Goal: Obtain resource: Obtain resource

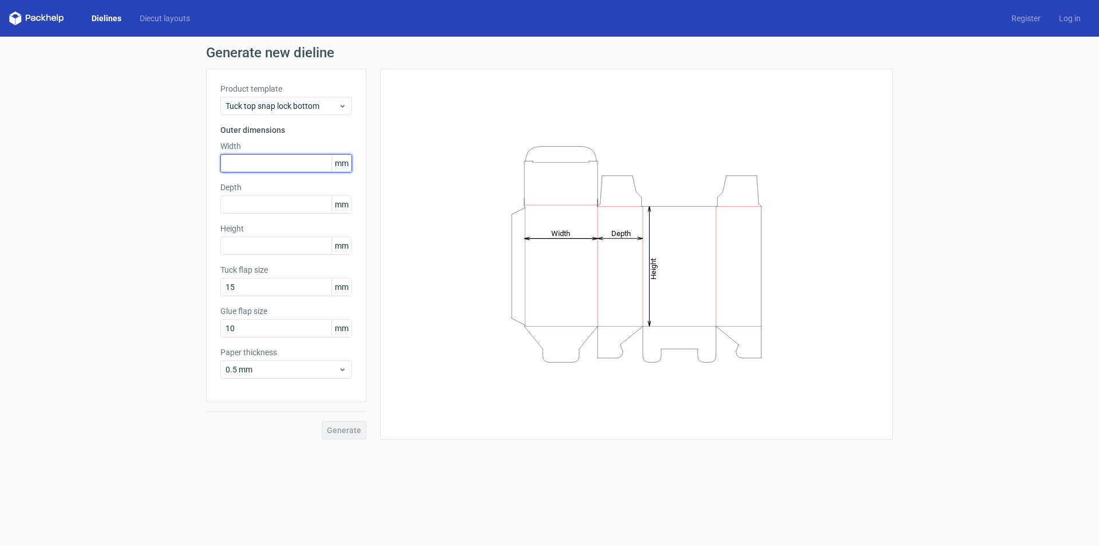
click at [279, 156] on input "text" at bounding box center [286, 163] width 132 height 18
paste input "2550"
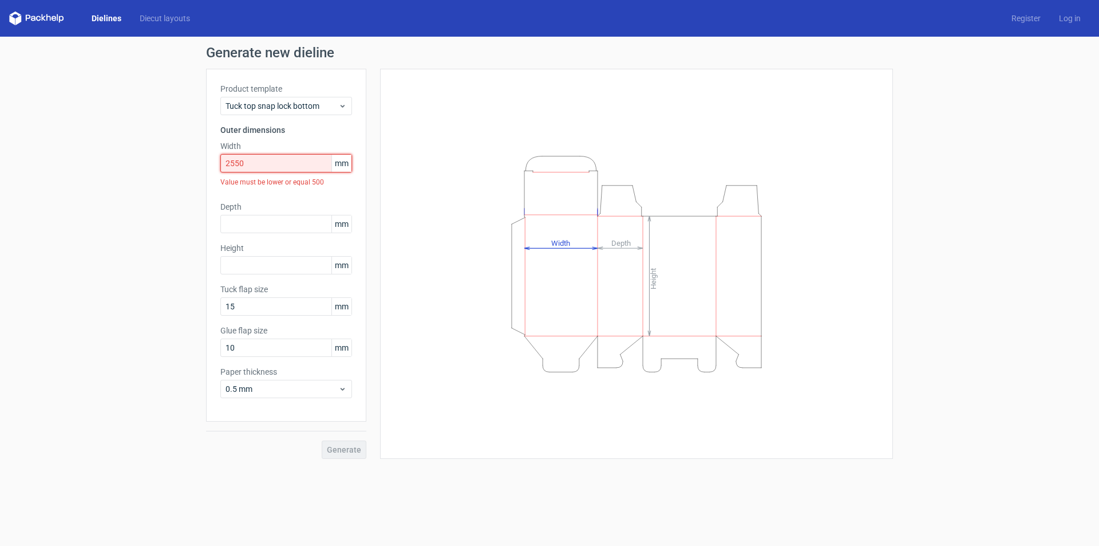
drag, startPoint x: 274, startPoint y: 165, endPoint x: 65, endPoint y: 186, distance: 210.0
click at [98, 184] on div "Generate new dieline Product template Tuck top snap lock bottom Outer dimension…" at bounding box center [549, 252] width 1099 height 431
paste input "text"
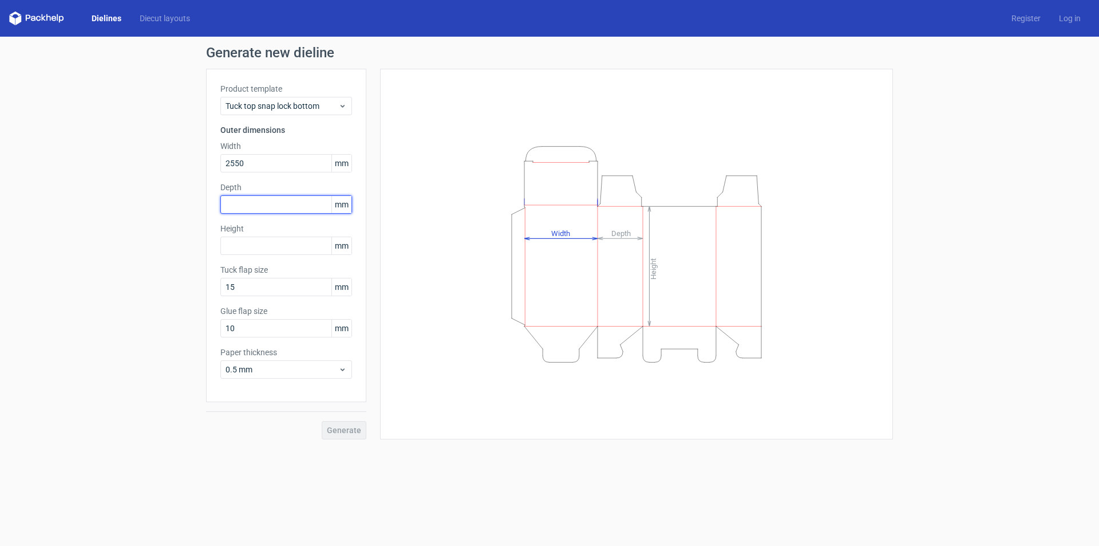
click at [248, 207] on div "Depth mm" at bounding box center [286, 197] width 132 height 32
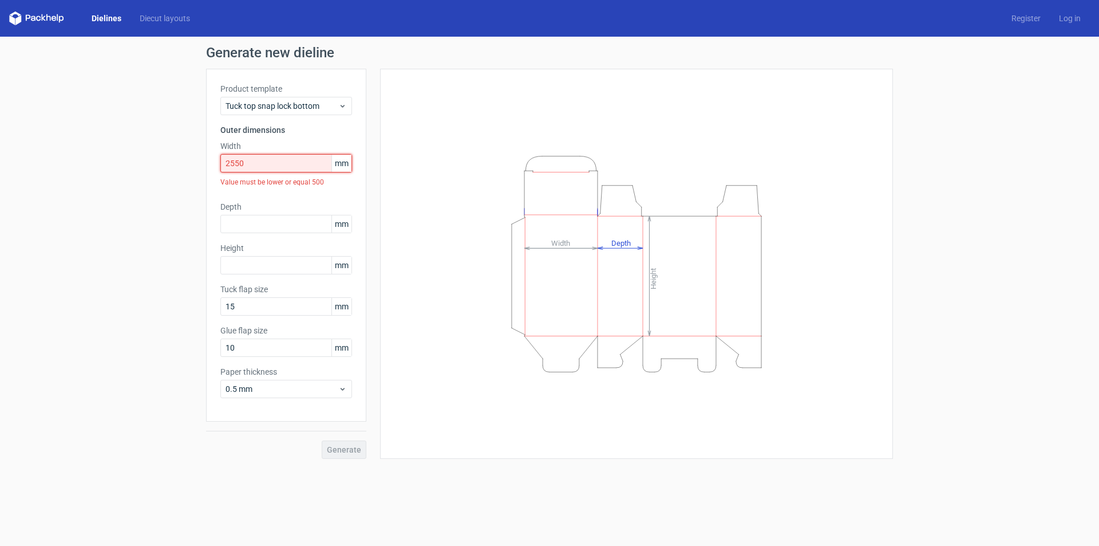
click at [258, 157] on input "2550" at bounding box center [286, 163] width 132 height 18
drag, startPoint x: 247, startPoint y: 159, endPoint x: 56, endPoint y: 158, distance: 190.6
click at [94, 167] on div "Generate new dieline Product template Tuck top snap lock bottom Outer dimension…" at bounding box center [549, 252] width 1099 height 431
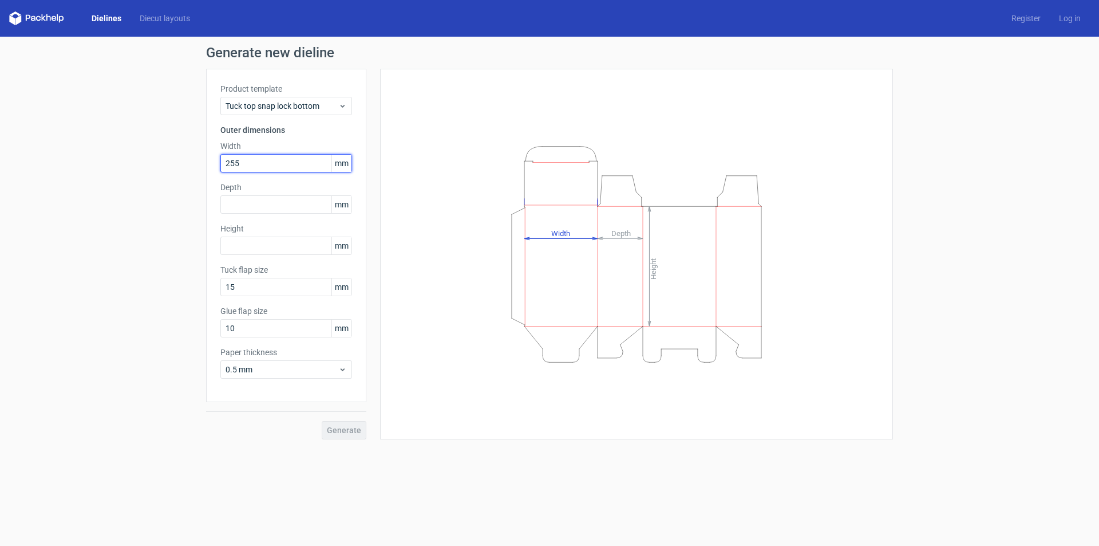
type input "255"
type input "90"
type input "620"
click at [405, 408] on div "Height Depth Width" at bounding box center [636, 254] width 484 height 342
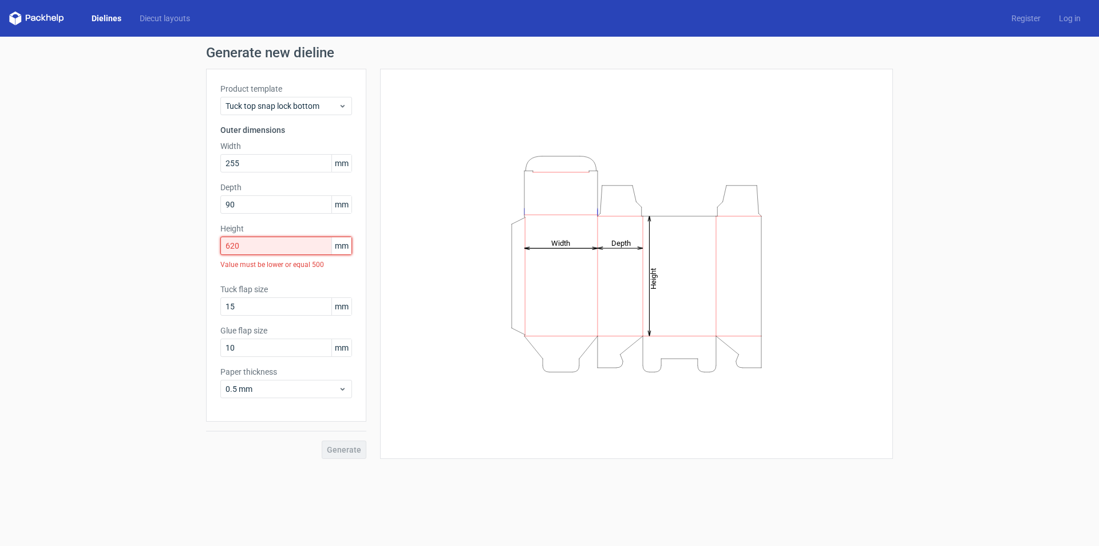
click at [285, 247] on input "620" at bounding box center [286, 245] width 132 height 18
click at [287, 240] on input "620" at bounding box center [286, 245] width 132 height 18
drag, startPoint x: 287, startPoint y: 240, endPoint x: 78, endPoint y: 244, distance: 209.0
click at [80, 244] on div "Generate new dieline Product template Tuck top snap lock bottom Outer dimension…" at bounding box center [549, 252] width 1099 height 431
click at [331, 105] on span "Tuck top snap lock bottom" at bounding box center [282, 105] width 113 height 11
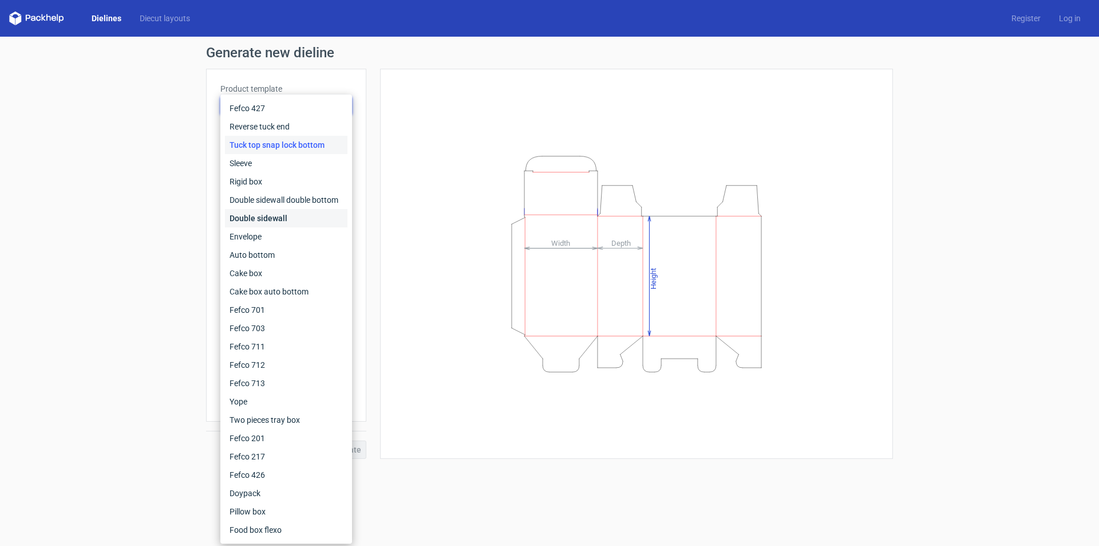
click at [282, 220] on div "Double sidewall" at bounding box center [286, 218] width 123 height 18
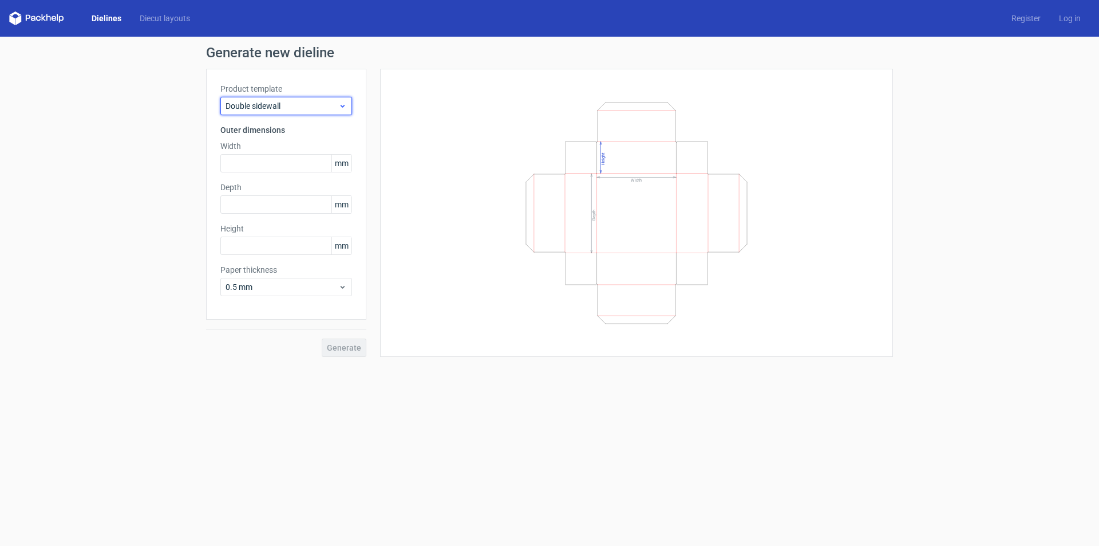
click at [297, 111] on span "Double sidewall" at bounding box center [282, 105] width 113 height 11
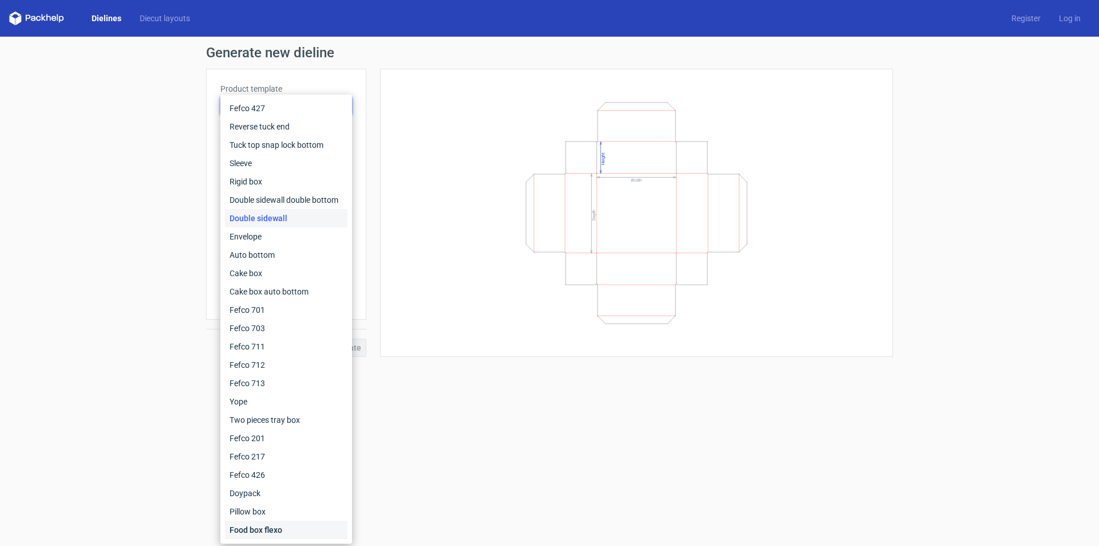
click at [280, 527] on div "Food box flexo" at bounding box center [286, 529] width 123 height 18
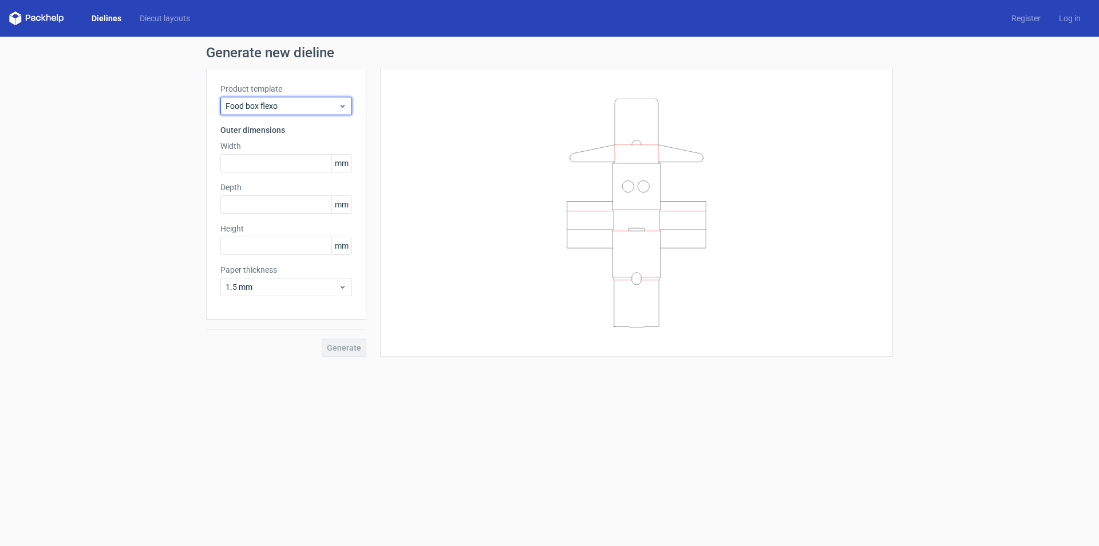
click at [320, 98] on div "Food box flexo" at bounding box center [286, 106] width 132 height 18
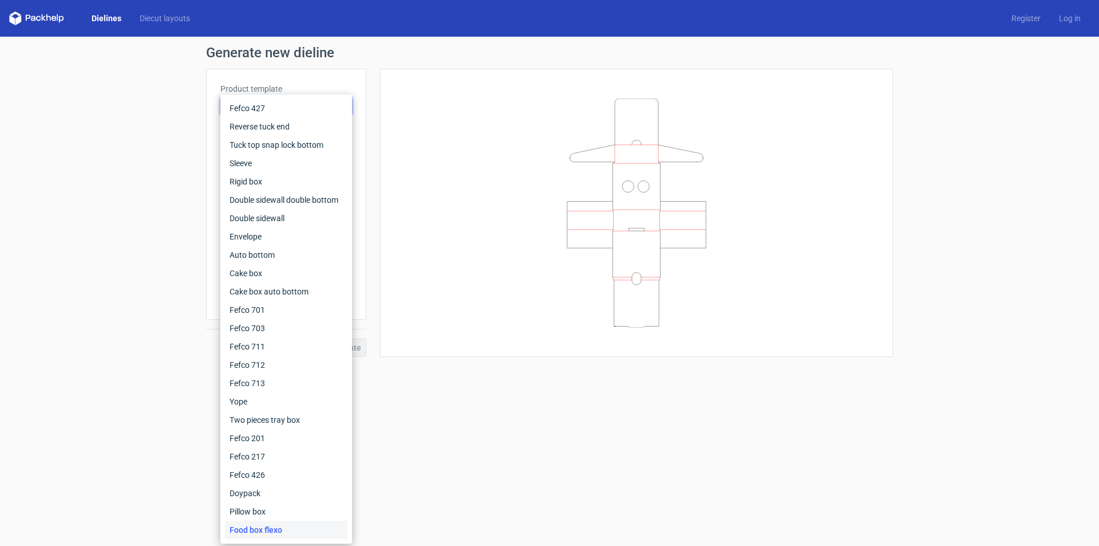
click at [464, 299] on div at bounding box center [636, 212] width 484 height 259
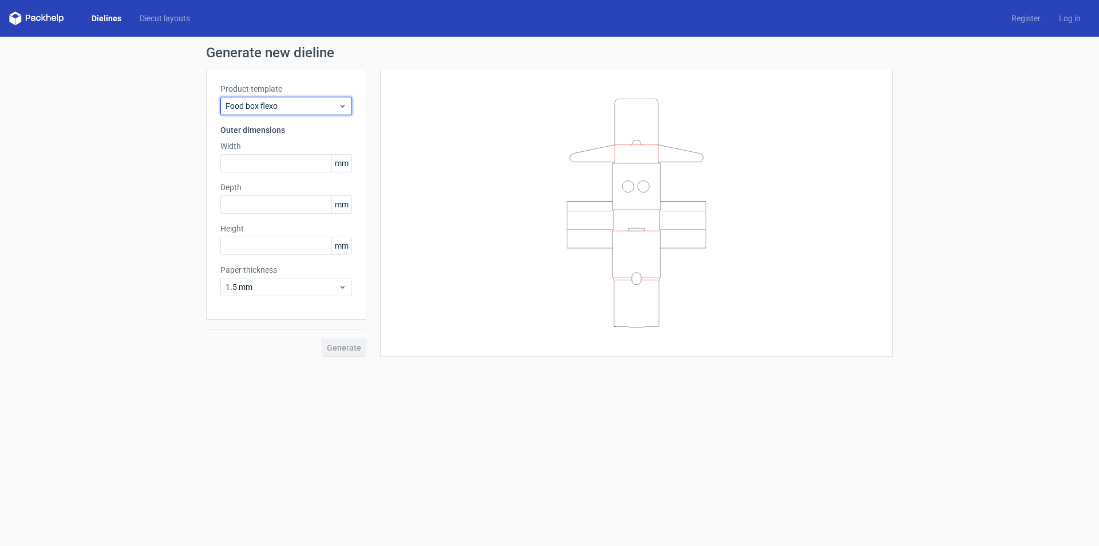
click at [342, 103] on icon at bounding box center [342, 105] width 9 height 9
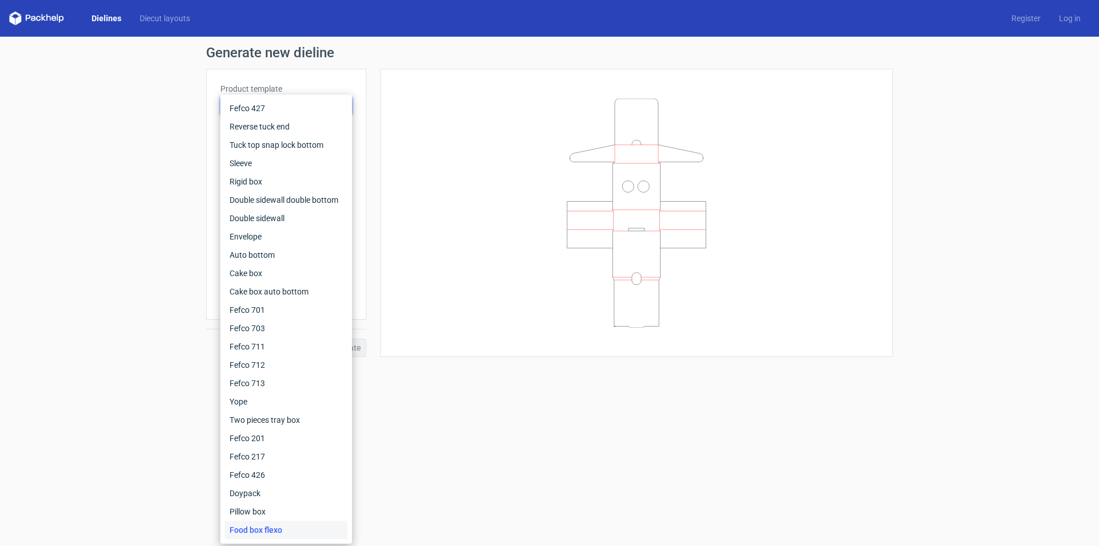
click at [414, 162] on div at bounding box center [636, 212] width 484 height 259
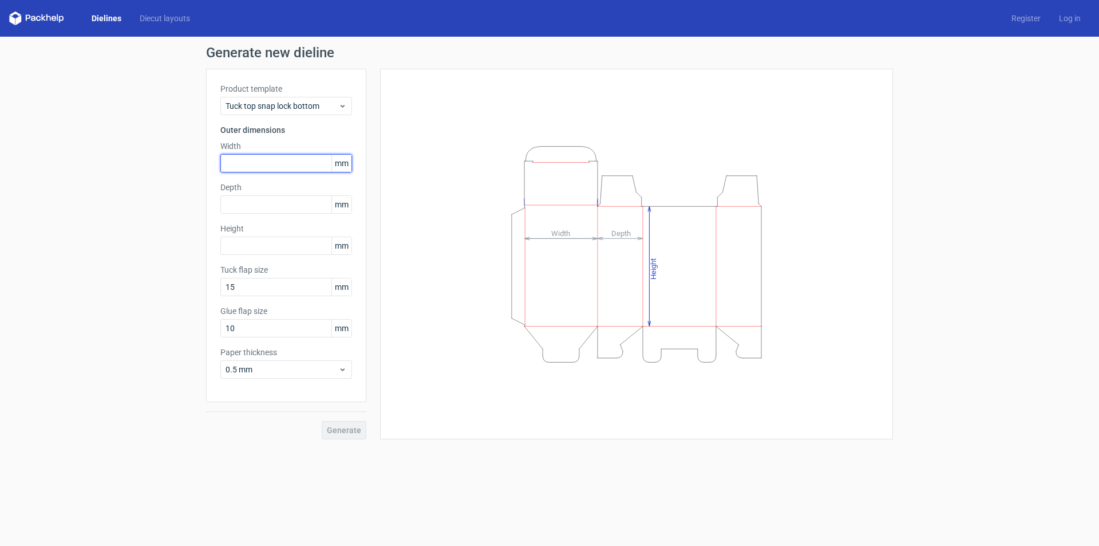
click at [261, 163] on input "text" at bounding box center [286, 163] width 132 height 18
type input "255"
type input "90"
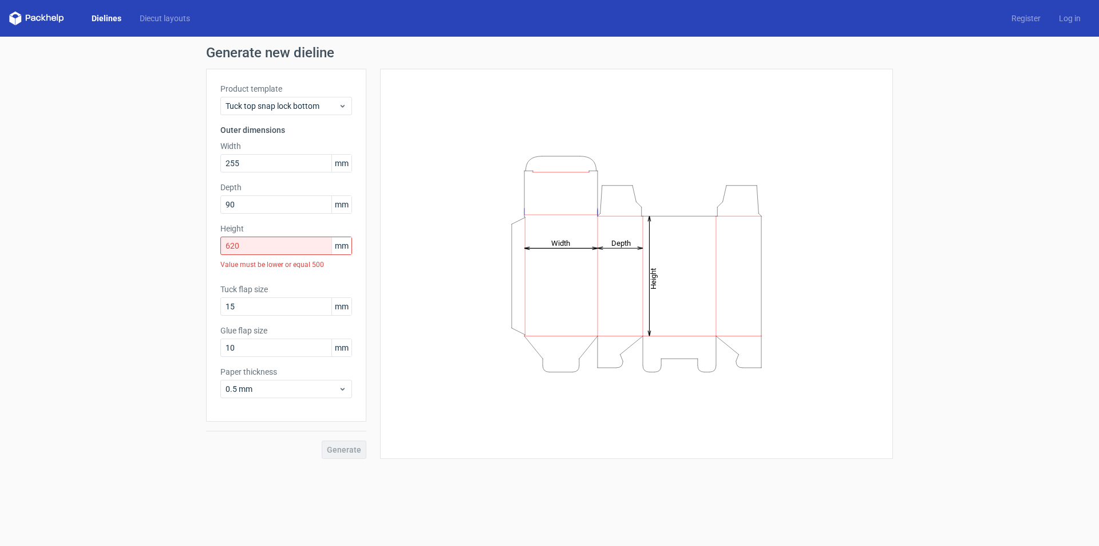
click at [339, 449] on div "Generate" at bounding box center [286, 439] width 160 height 37
drag, startPoint x: 299, startPoint y: 245, endPoint x: 157, endPoint y: 244, distance: 142.0
click at [158, 244] on div "Generate new dieline Product template Tuck top snap lock bottom Outer dimension…" at bounding box center [549, 252] width 1099 height 431
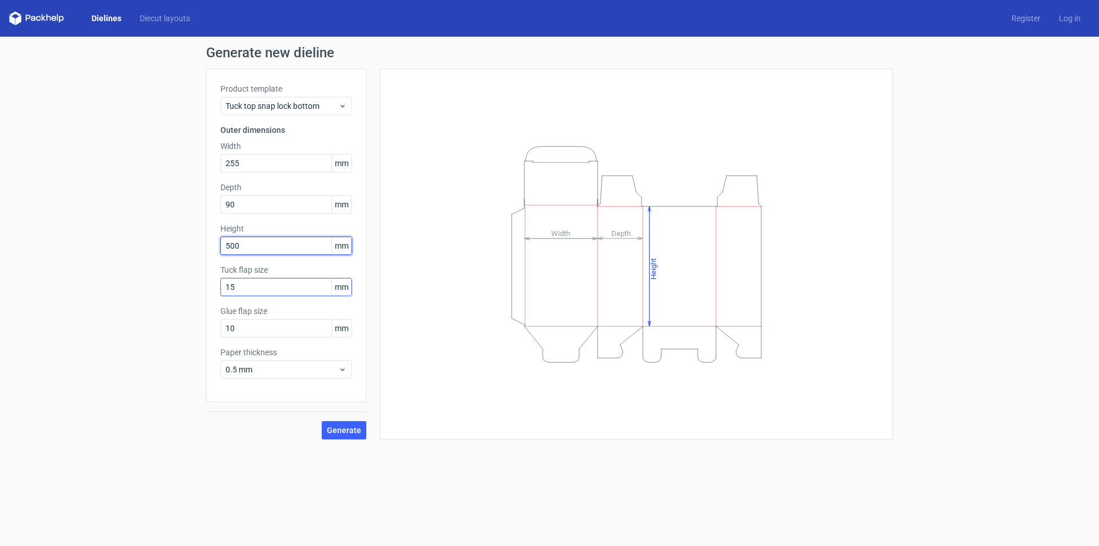
type input "500"
click at [339, 428] on span "Generate" at bounding box center [344, 430] width 34 height 8
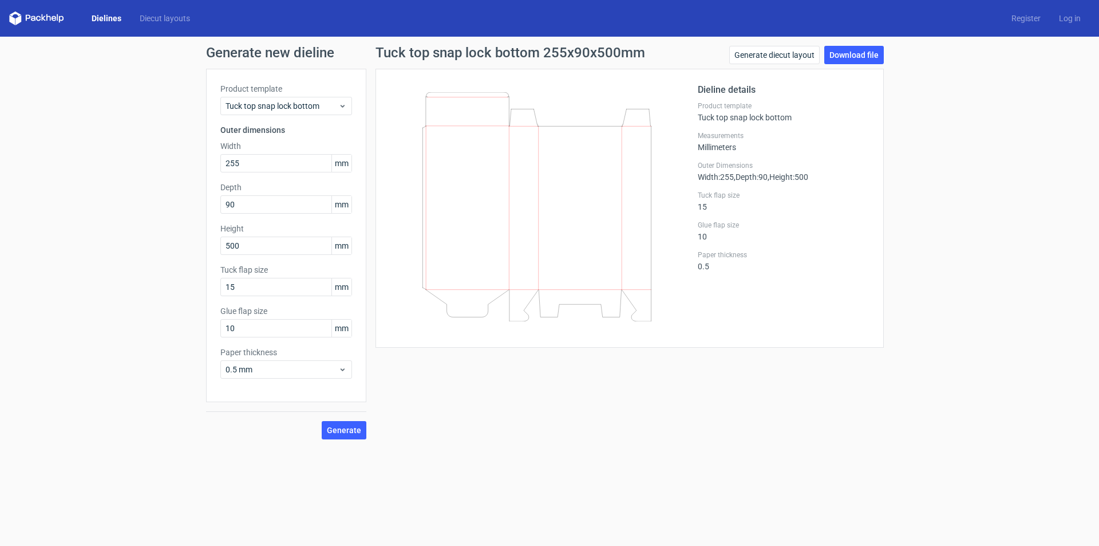
click at [633, 299] on icon at bounding box center [537, 206] width 276 height 229
click at [854, 64] on link "Download file" at bounding box center [854, 55] width 60 height 18
